Goal: Manage account settings

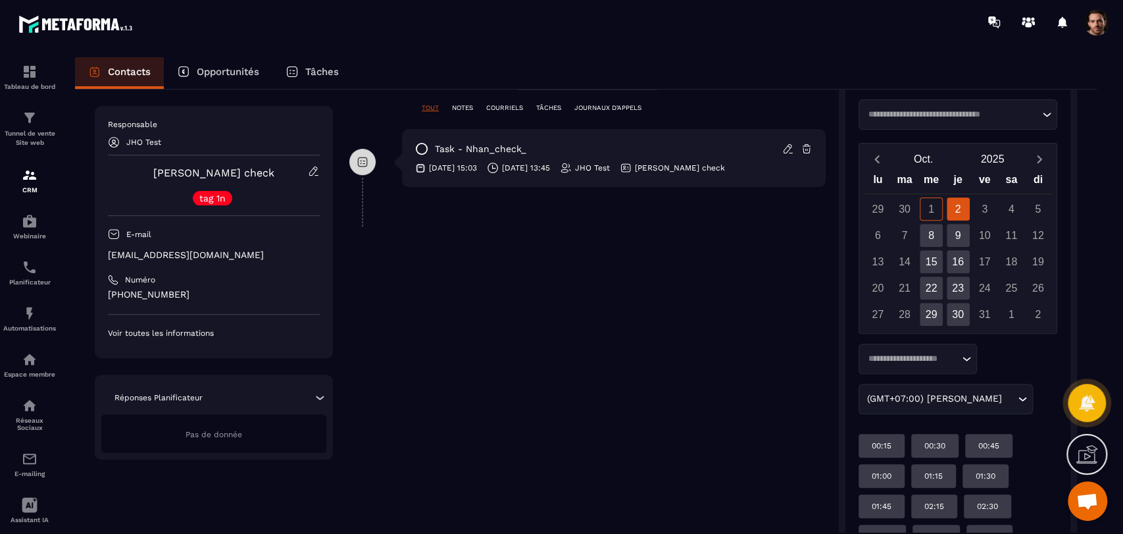
scroll to position [365, 0]
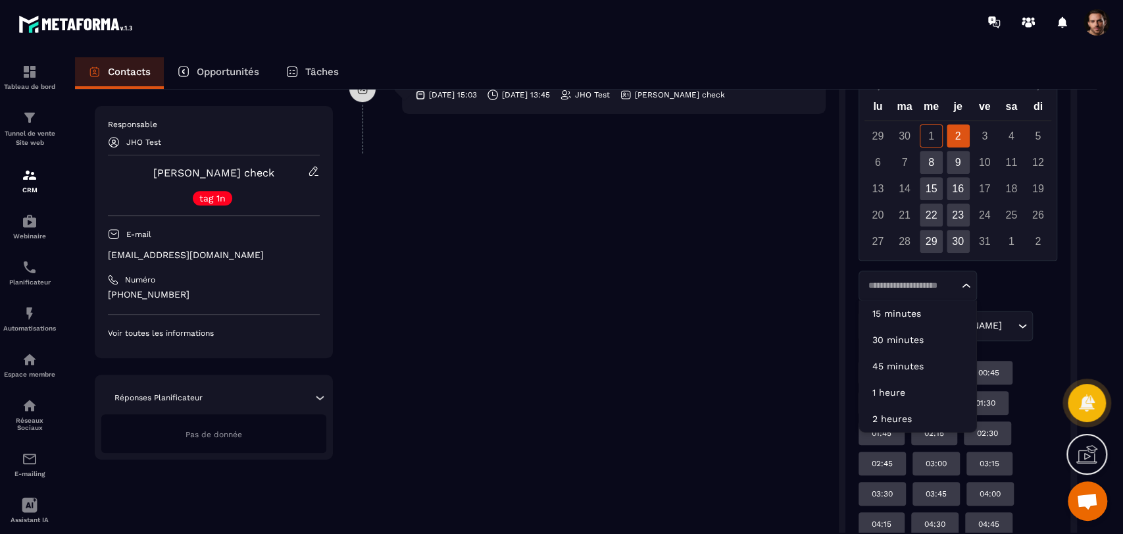
click at [926, 285] on input "Search for option" at bounding box center [911, 285] width 95 height 13
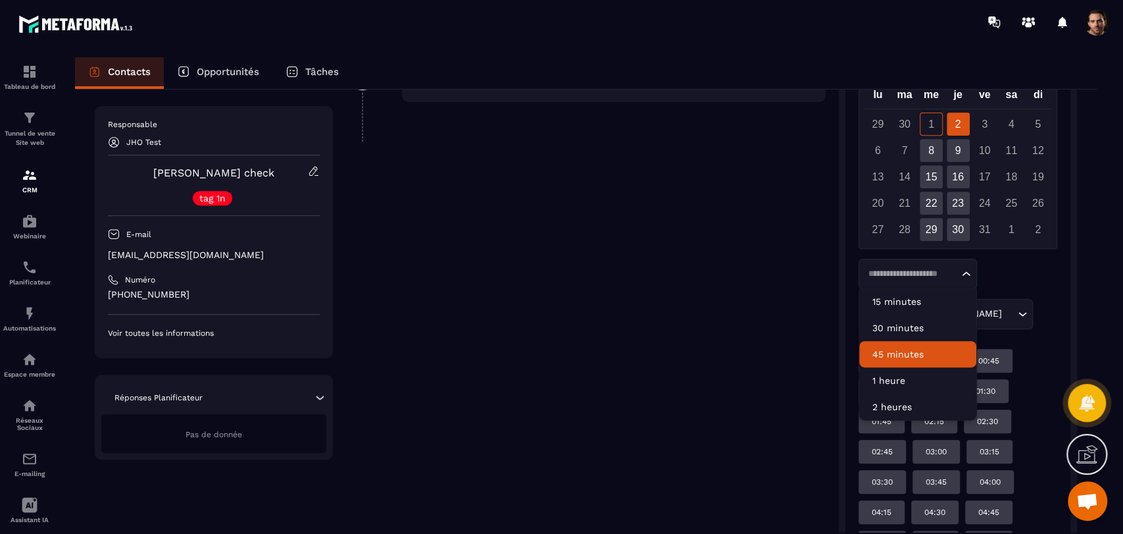
click at [1028, 280] on div "Loading... 15 minutes 30 minutes 45 minutes 1 heure 2 heures (GMT+07:00) Ho Chi…" at bounding box center [958, 294] width 199 height 70
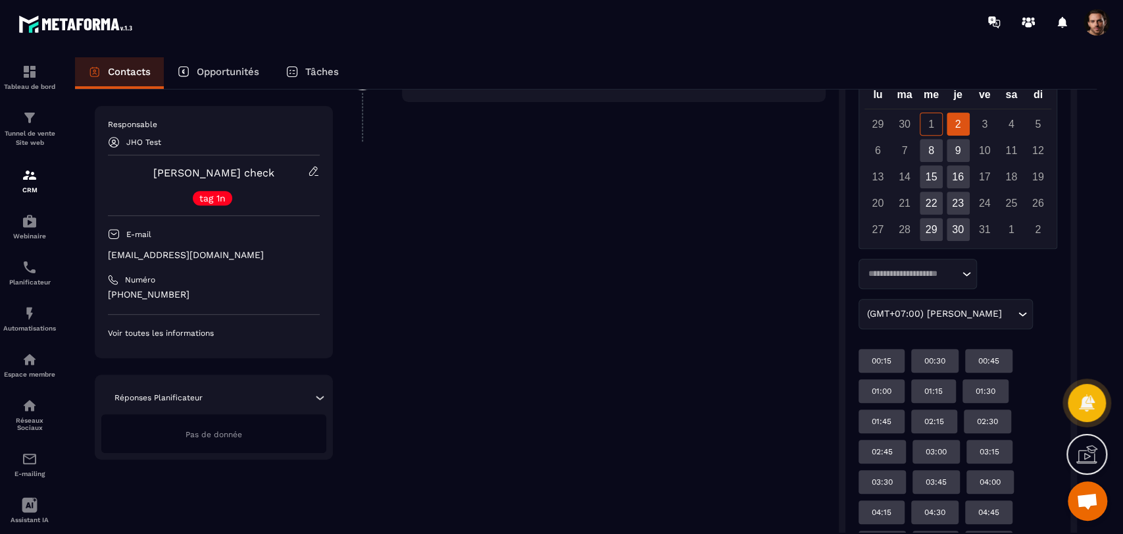
scroll to position [376, 0]
click at [1107, 18] on span at bounding box center [1096, 22] width 26 height 26
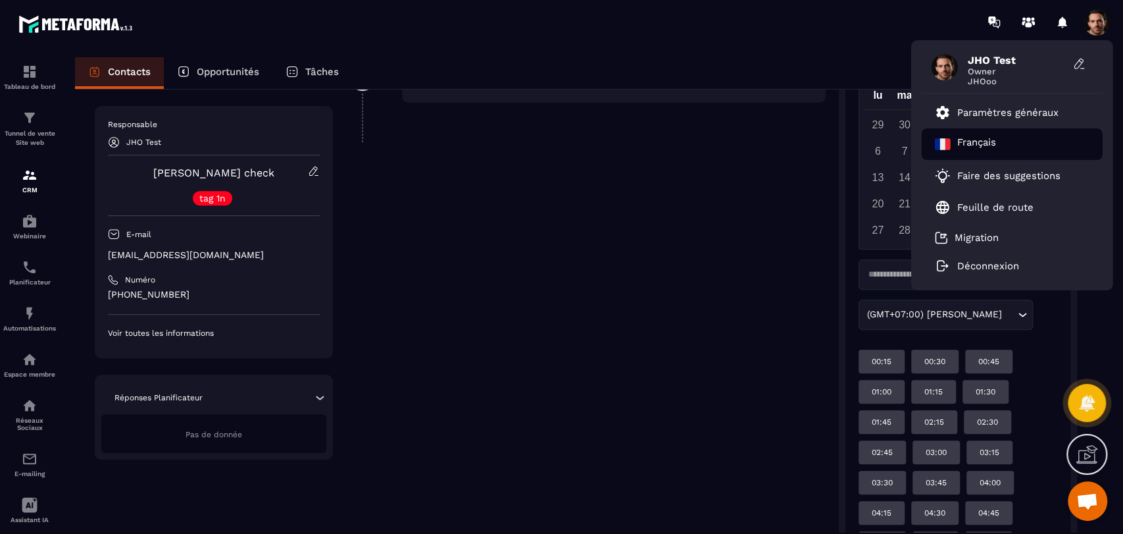
click at [1023, 138] on div "Français" at bounding box center [1012, 144] width 181 height 32
